Goal: Navigation & Orientation: Go to known website

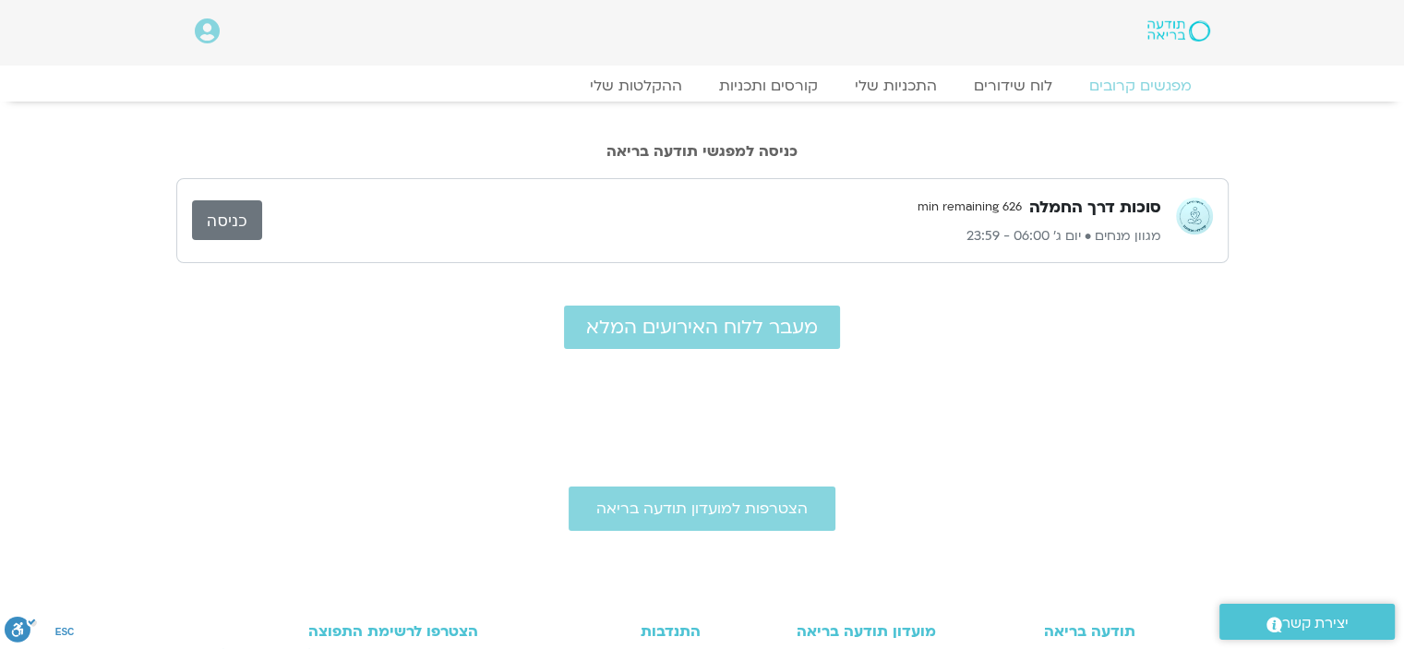
click at [929, 243] on p "מגוון מנחים • יום ג׳ 06:00 - 23:59" at bounding box center [711, 236] width 899 height 22
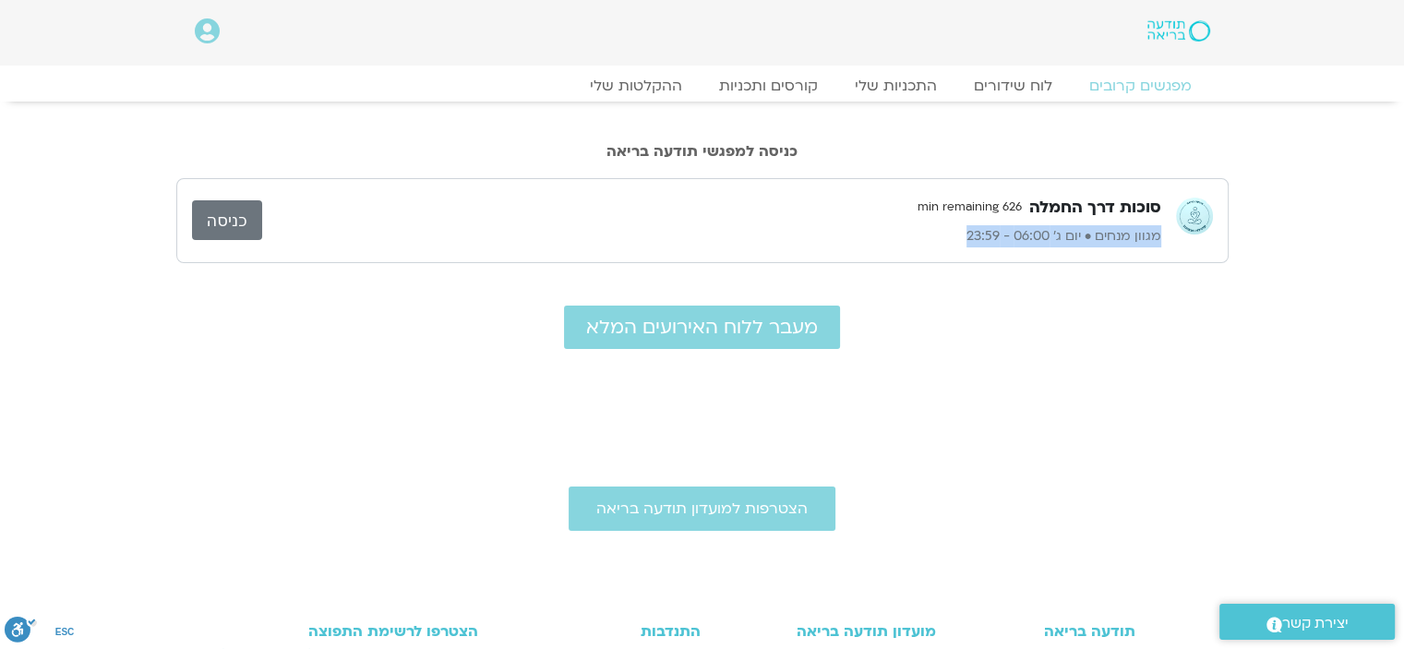
click at [929, 243] on p "מגוון מנחים • יום ג׳ 06:00 - 23:59" at bounding box center [711, 236] width 899 height 22
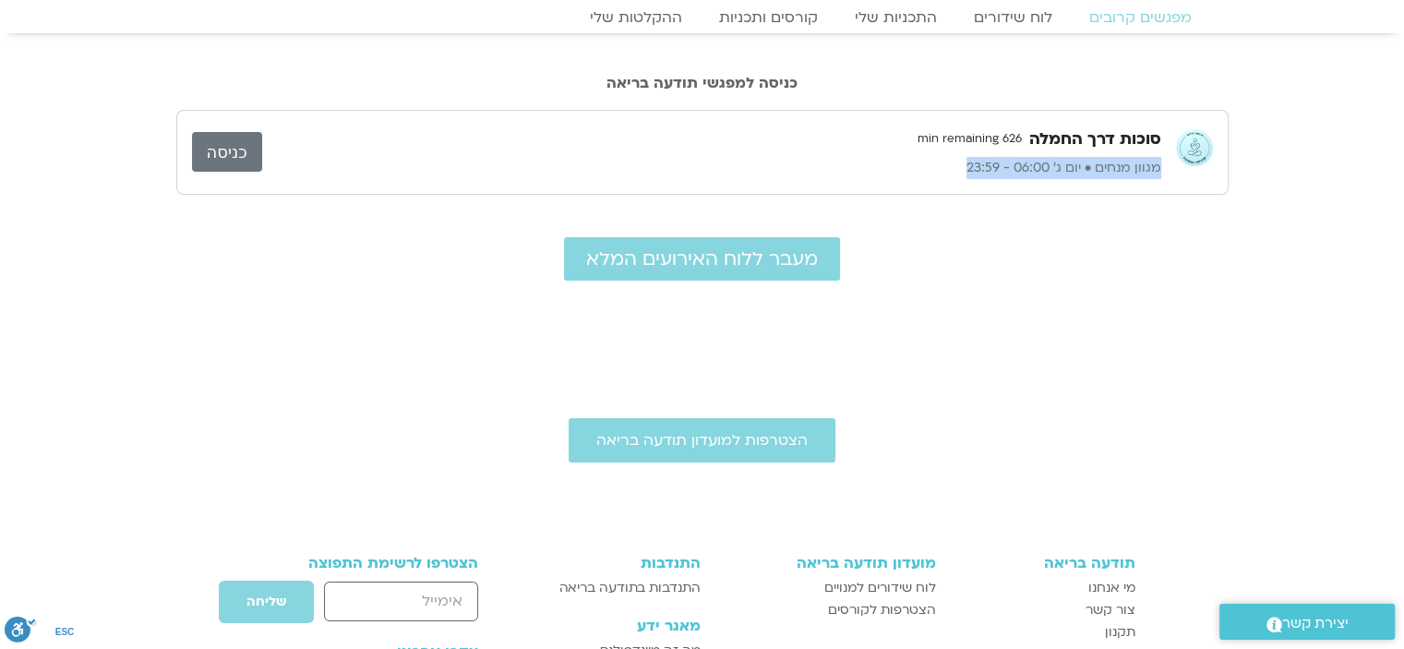
scroll to position [70, 0]
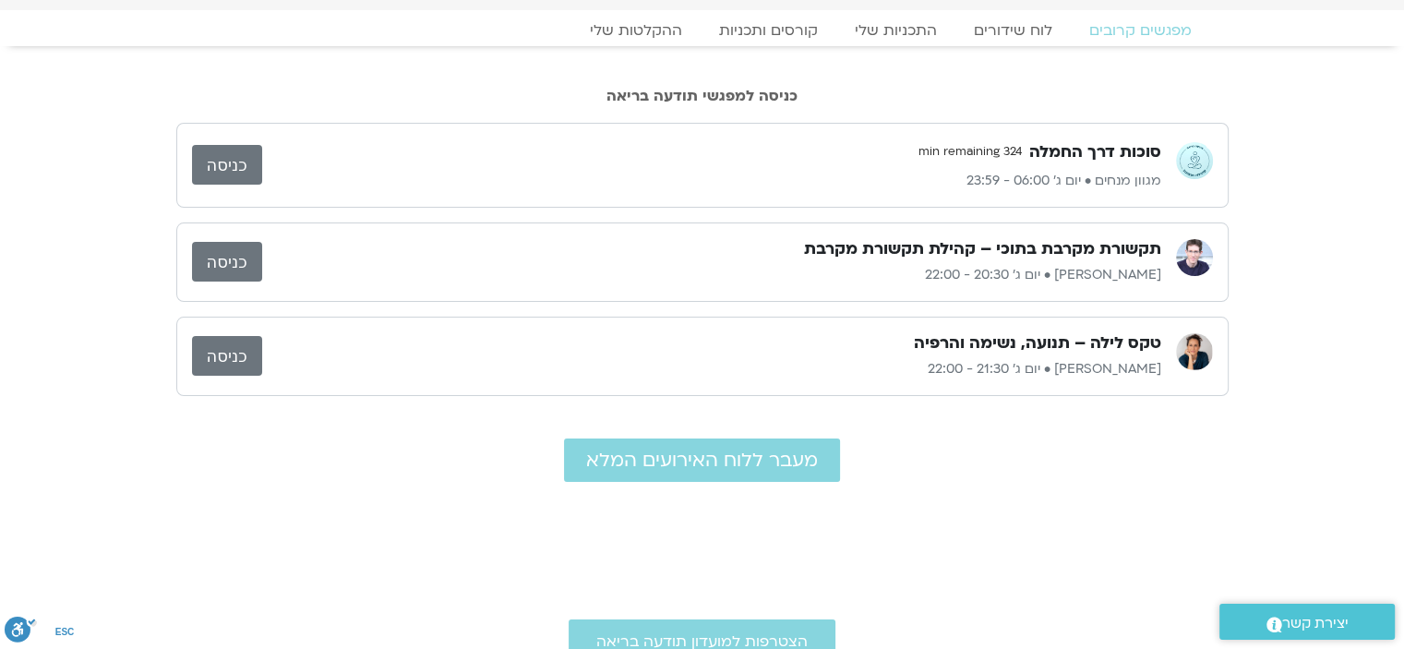
scroll to position [58, 0]
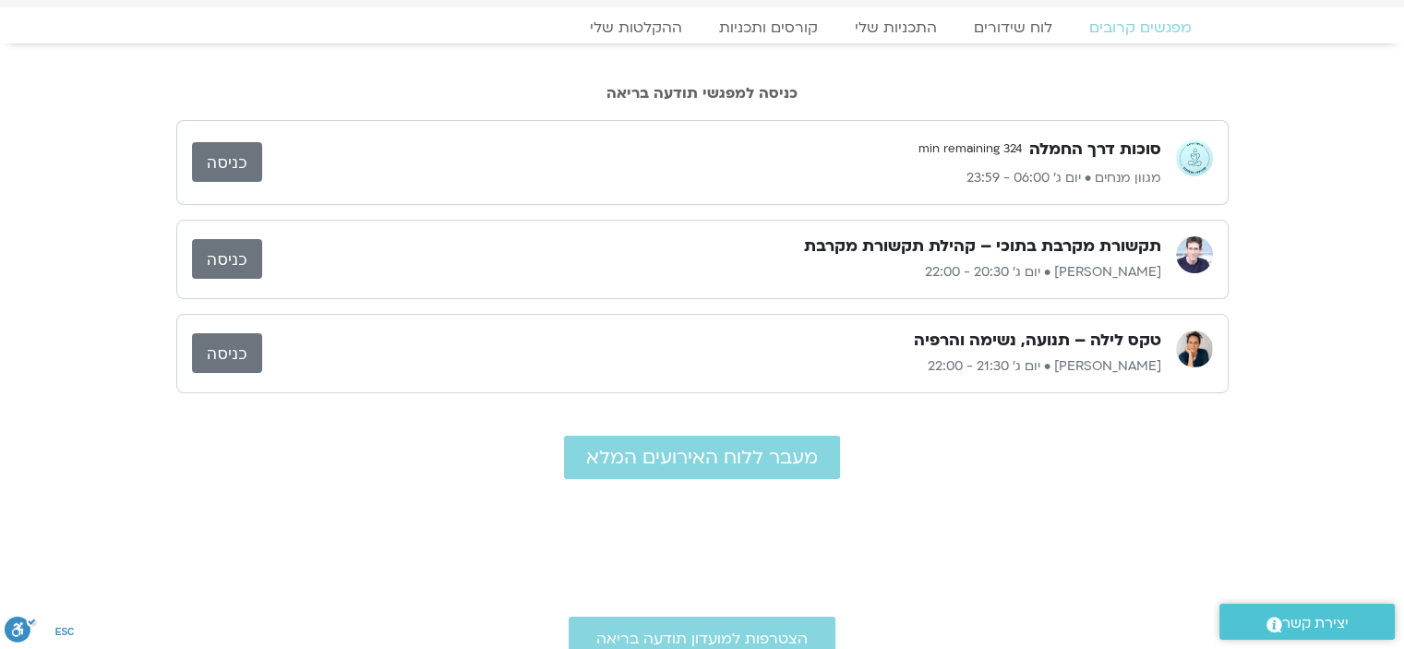
click at [222, 355] on link "כניסה" at bounding box center [227, 353] width 70 height 40
